Goal: Information Seeking & Learning: Learn about a topic

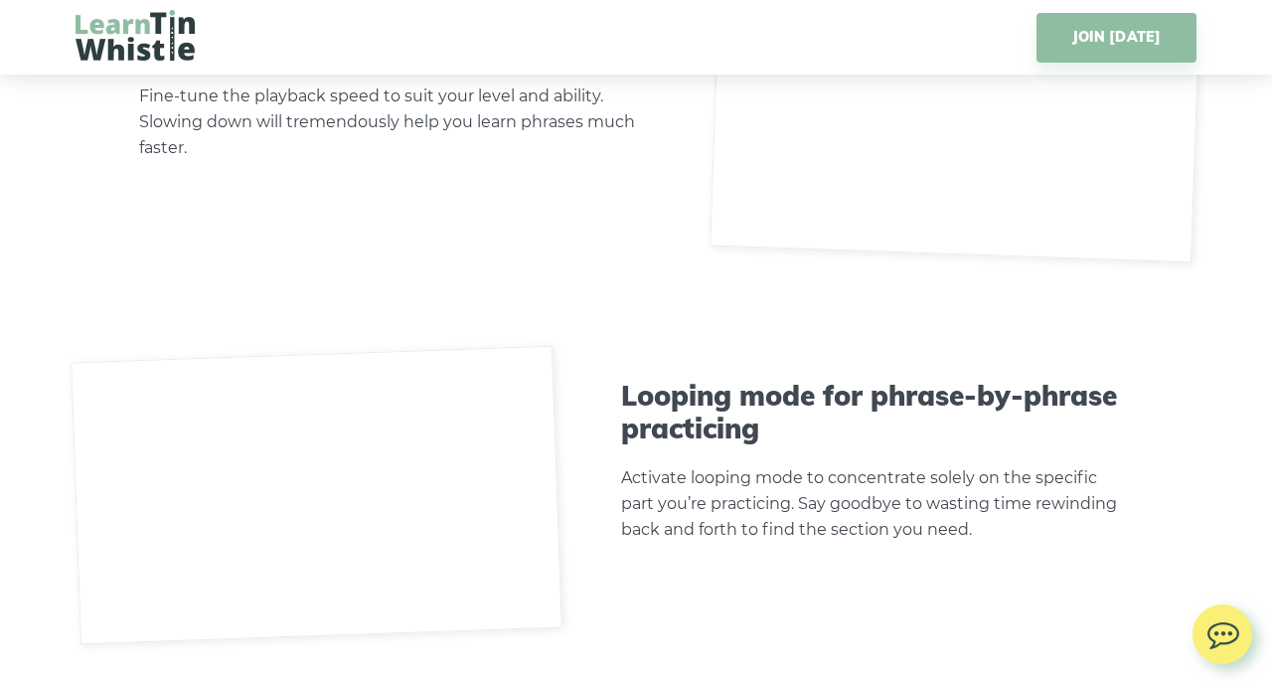
scroll to position [5382, 0]
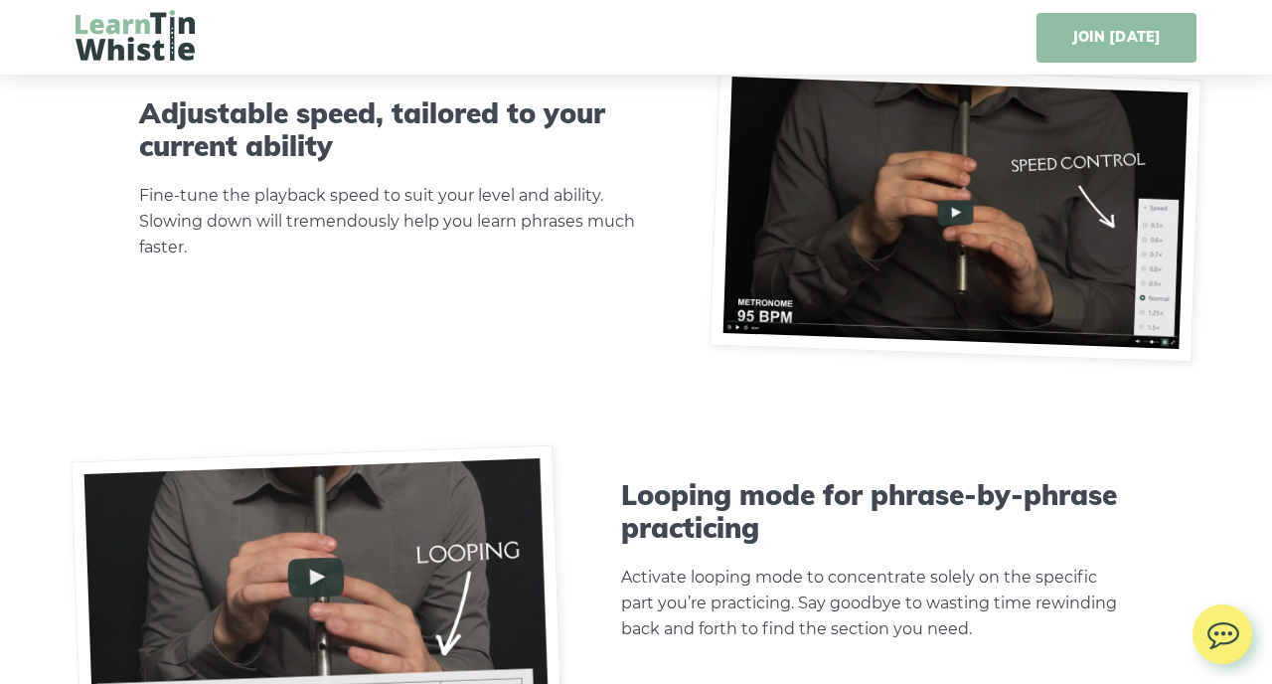
click at [1119, 32] on link "JOIN TODAY" at bounding box center [1116, 38] width 160 height 50
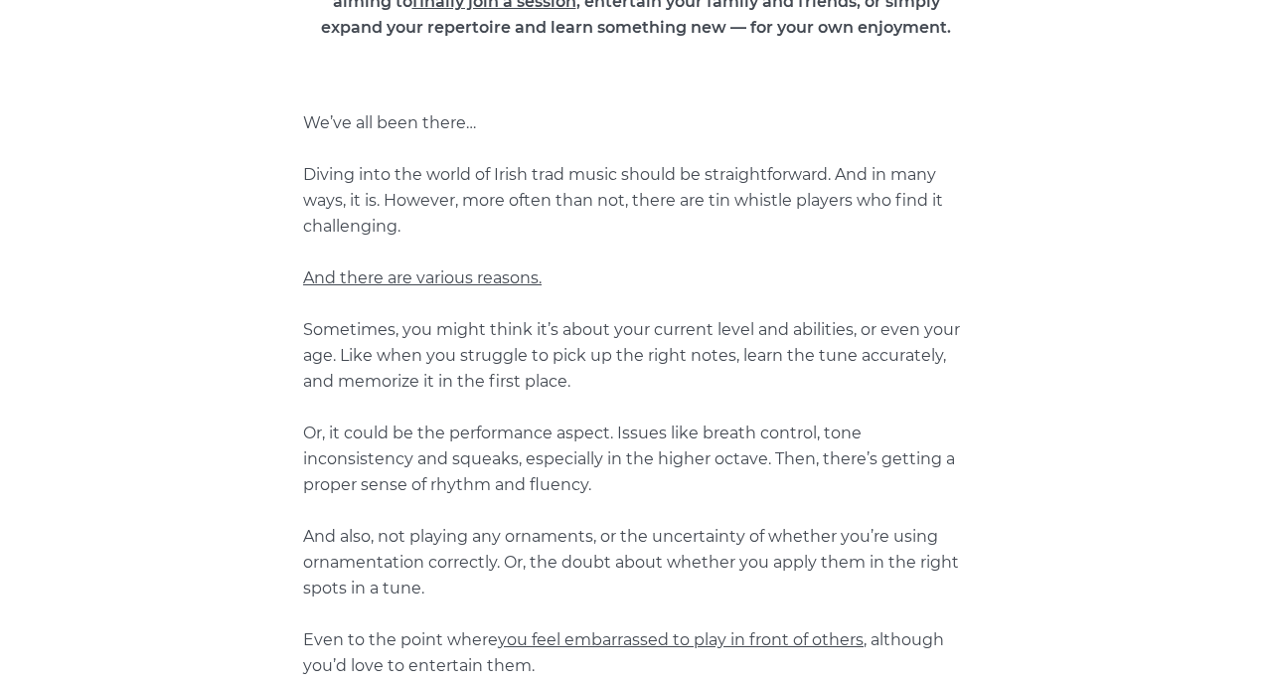
scroll to position [0, 0]
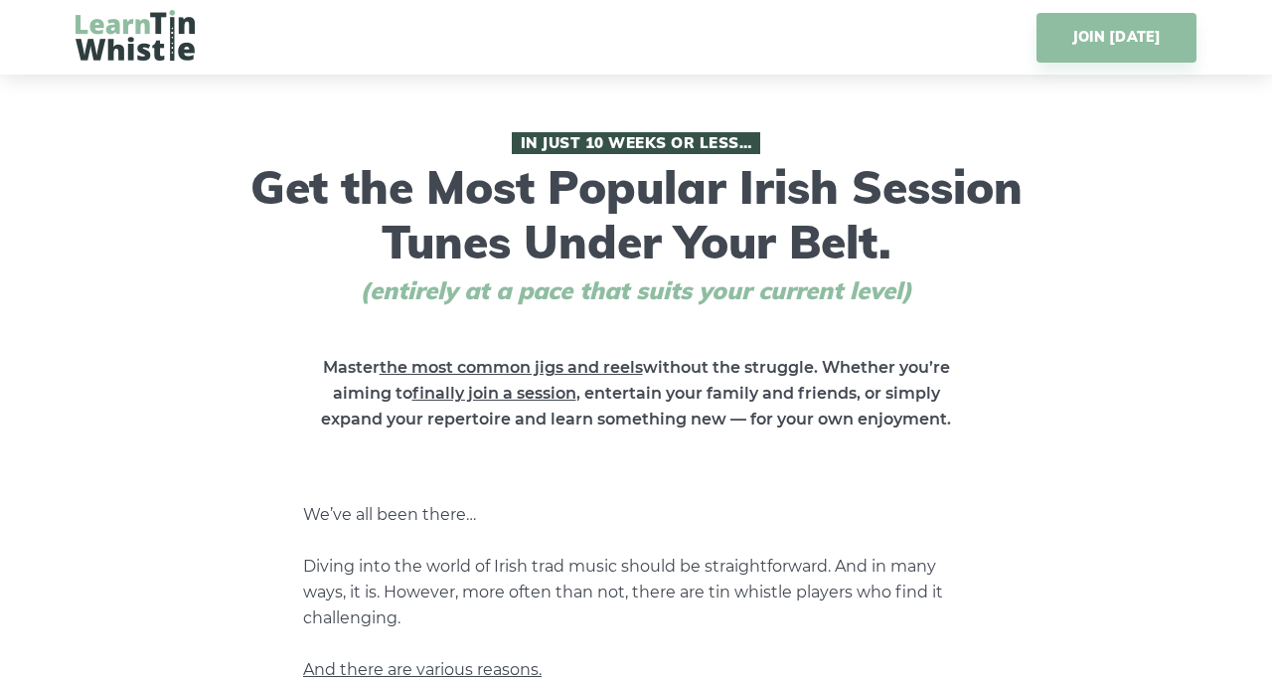
click at [142, 35] on img at bounding box center [135, 35] width 119 height 51
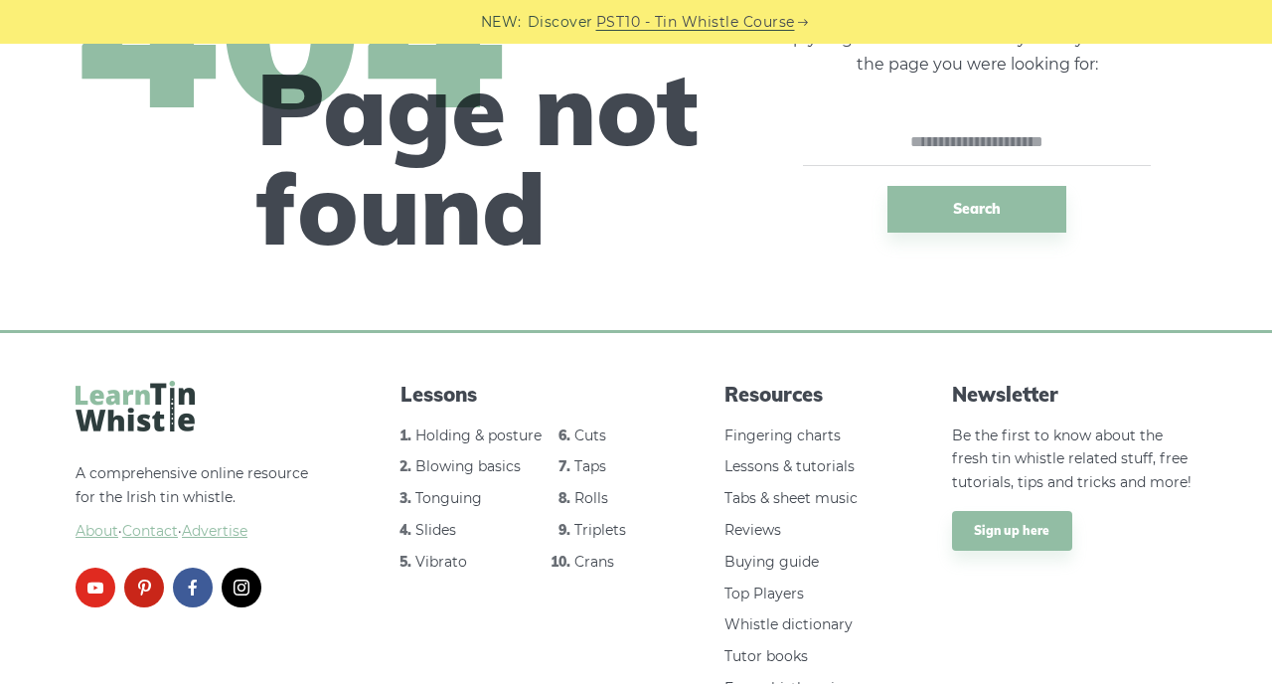
scroll to position [317, 0]
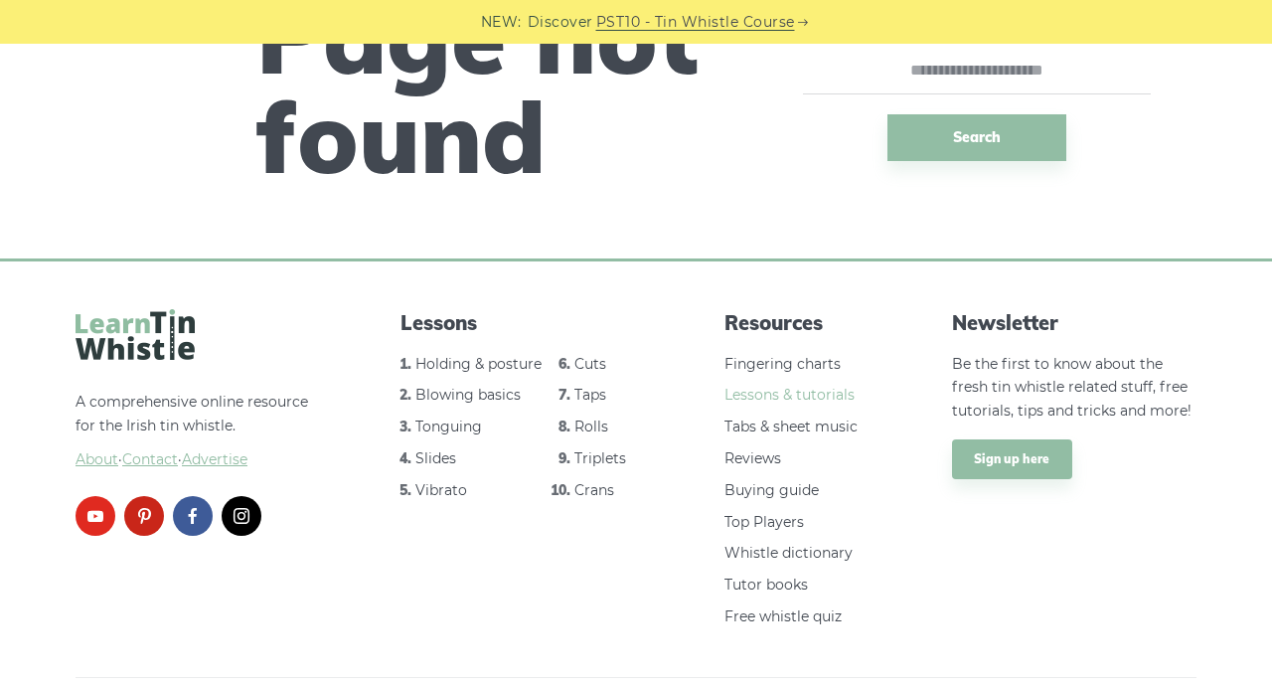
click at [807, 397] on link "Lessons & tutorials" at bounding box center [789, 394] width 130 height 18
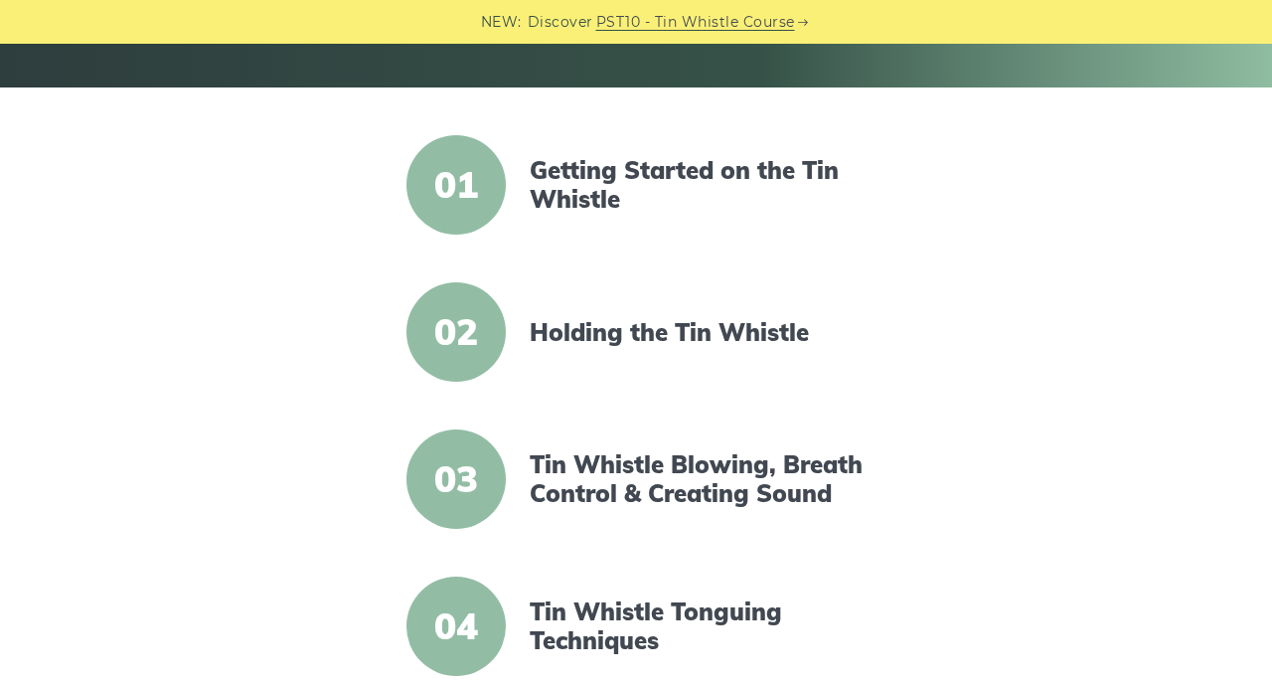
scroll to position [439, 0]
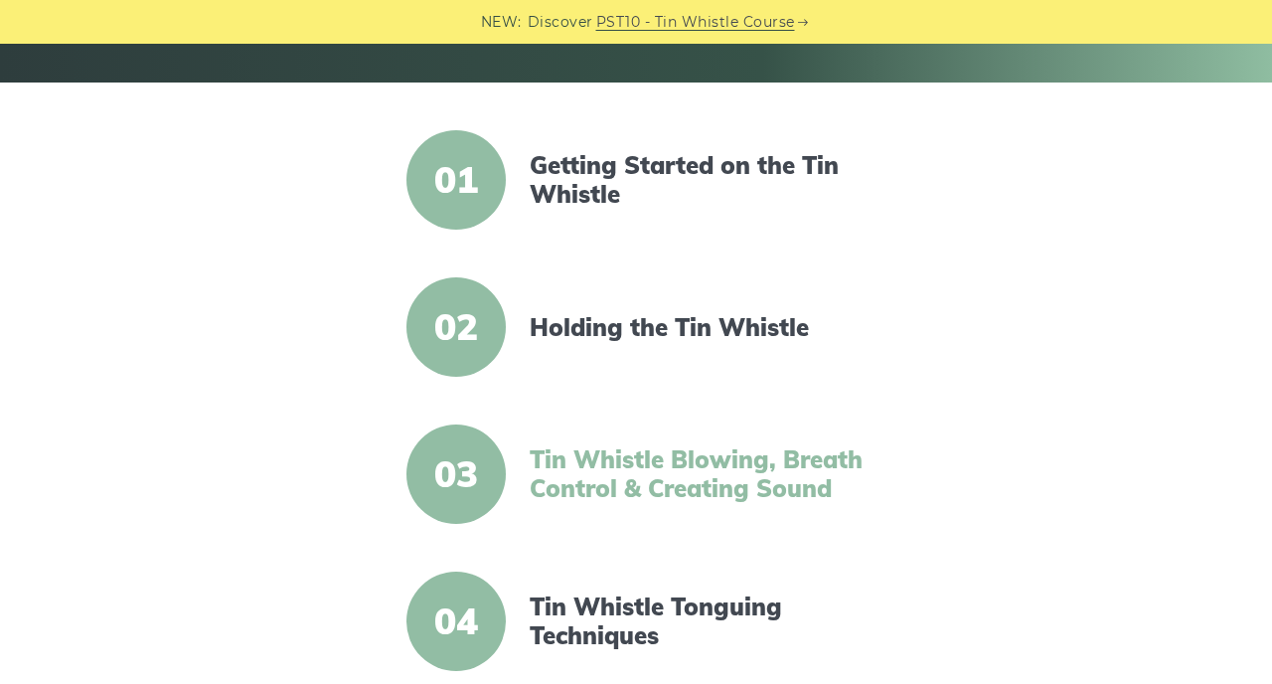
click at [621, 464] on link "Tin Whistle Blowing, Breath Control & Creating Sound" at bounding box center [701, 474] width 342 height 58
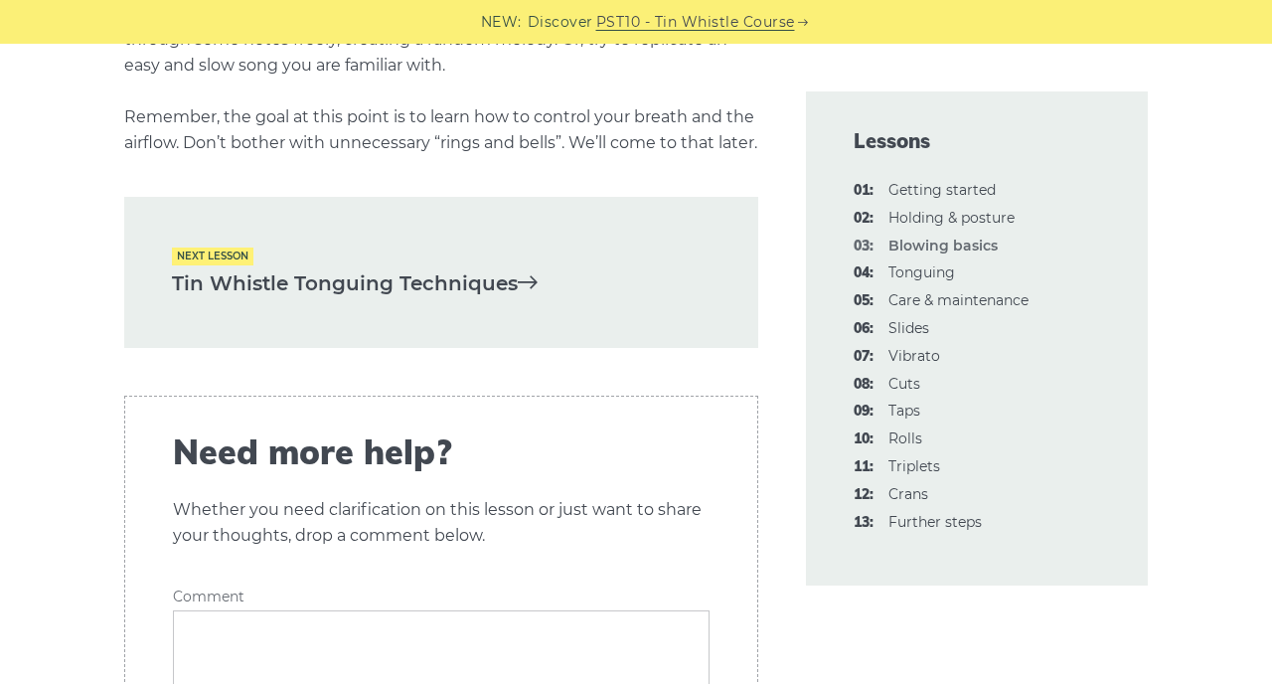
scroll to position [4160, 0]
click at [466, 298] on link "Tin Whistle Tonguing Techniques" at bounding box center [441, 281] width 539 height 33
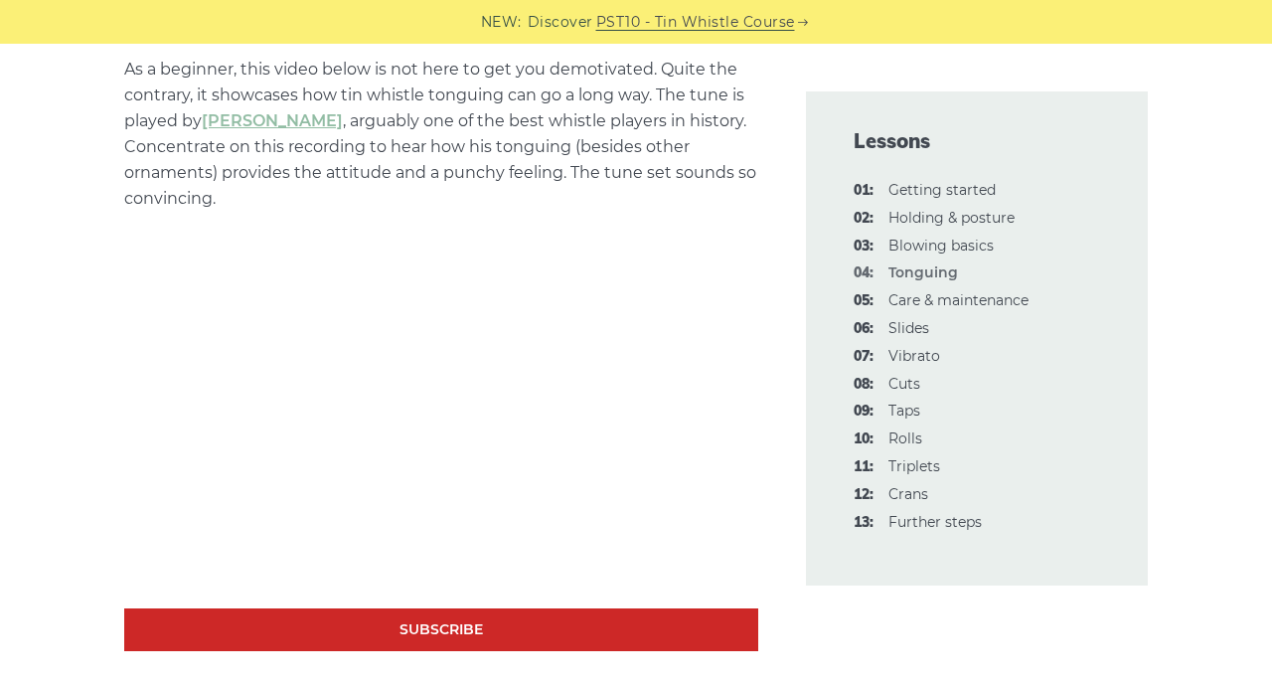
scroll to position [5968, 0]
